Goal: Information Seeking & Learning: Learn about a topic

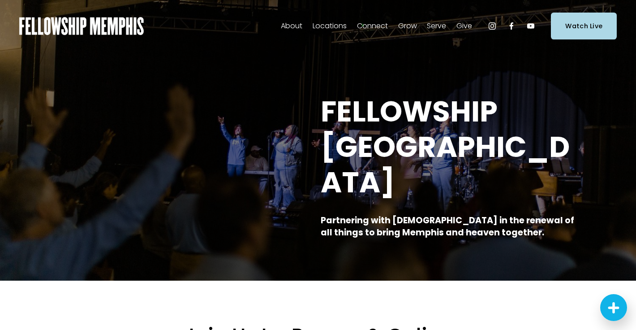
click at [469, 28] on span "Give" at bounding box center [464, 26] width 16 height 13
click at [0, 0] on span "Give" at bounding box center [0, 0] width 0 height 0
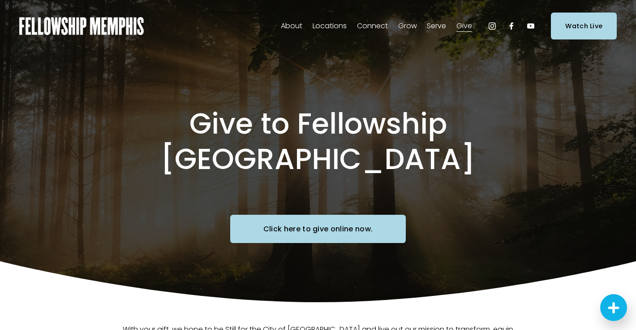
click at [344, 215] on link "Click here to give online now." at bounding box center [318, 229] width 176 height 28
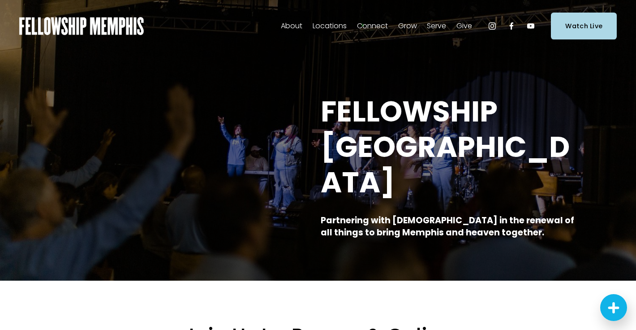
click at [0, 0] on span "Online" at bounding box center [0, 0] width 0 height 0
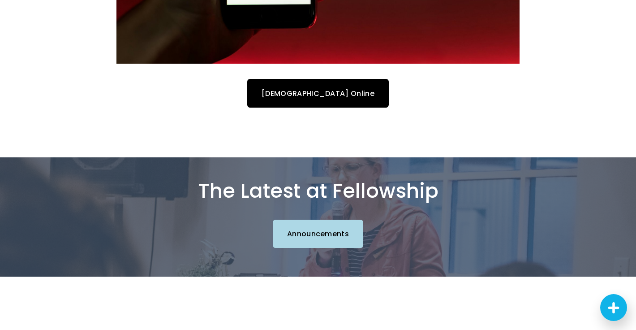
scroll to position [809, 0]
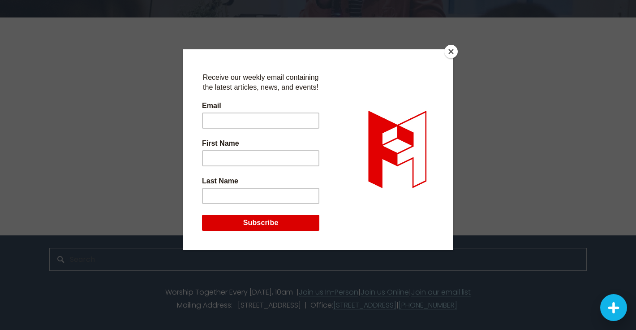
click at [448, 49] on button "Close" at bounding box center [450, 51] width 13 height 13
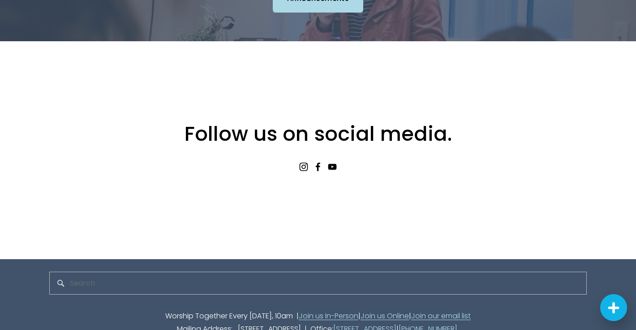
scroll to position [0, 0]
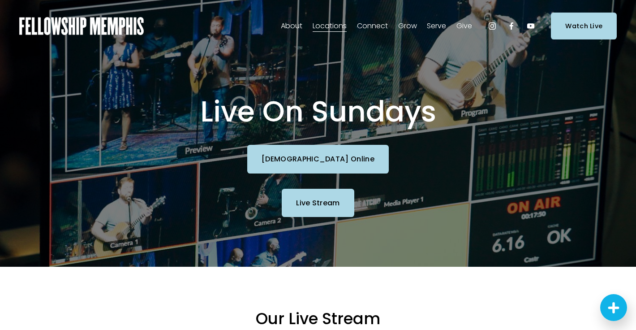
click at [0, 0] on span "Blog" at bounding box center [0, 0] width 0 height 0
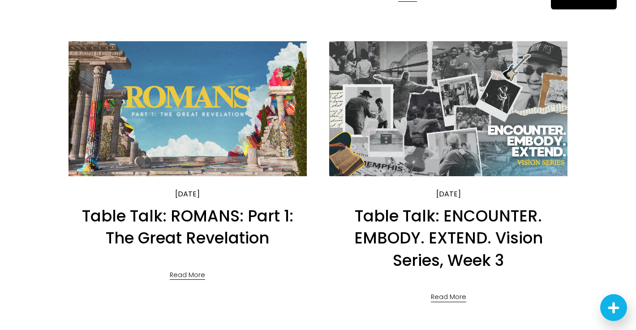
scroll to position [36, 0]
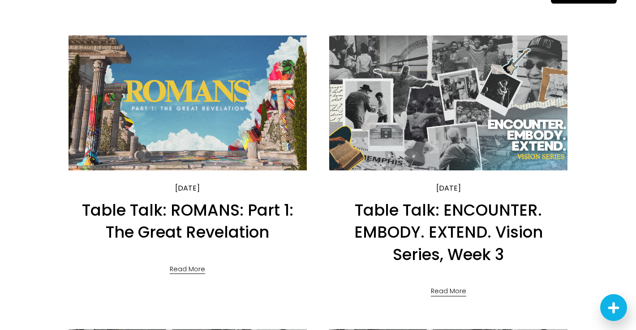
click at [227, 210] on link "Table Talk: ROMANS: Part 1: The Great Revelation" at bounding box center [187, 221] width 211 height 44
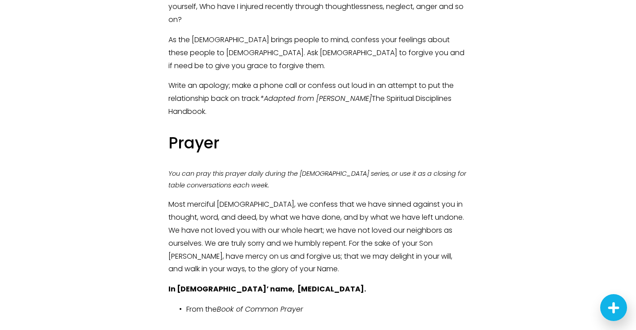
scroll to position [825, 0]
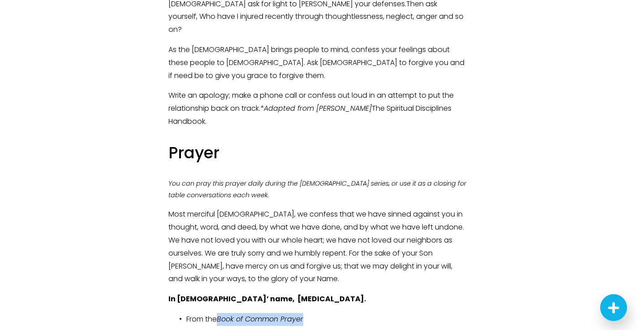
drag, startPoint x: 309, startPoint y: 268, endPoint x: 219, endPoint y: 270, distance: 90.1
click at [219, 313] on p "From the Book of Common Prayer" at bounding box center [326, 319] width 281 height 13
copy em "Book of Common Prayer"
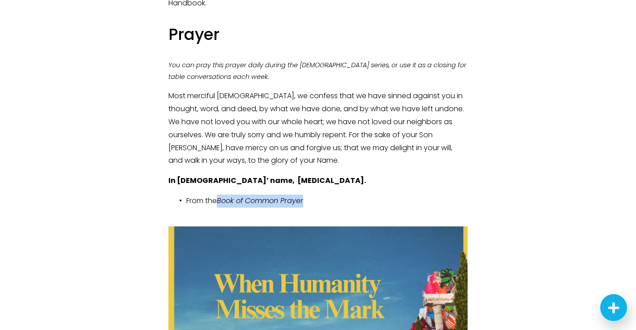
scroll to position [630, 0]
